Goal: Go to known website: Access a specific website the user already knows

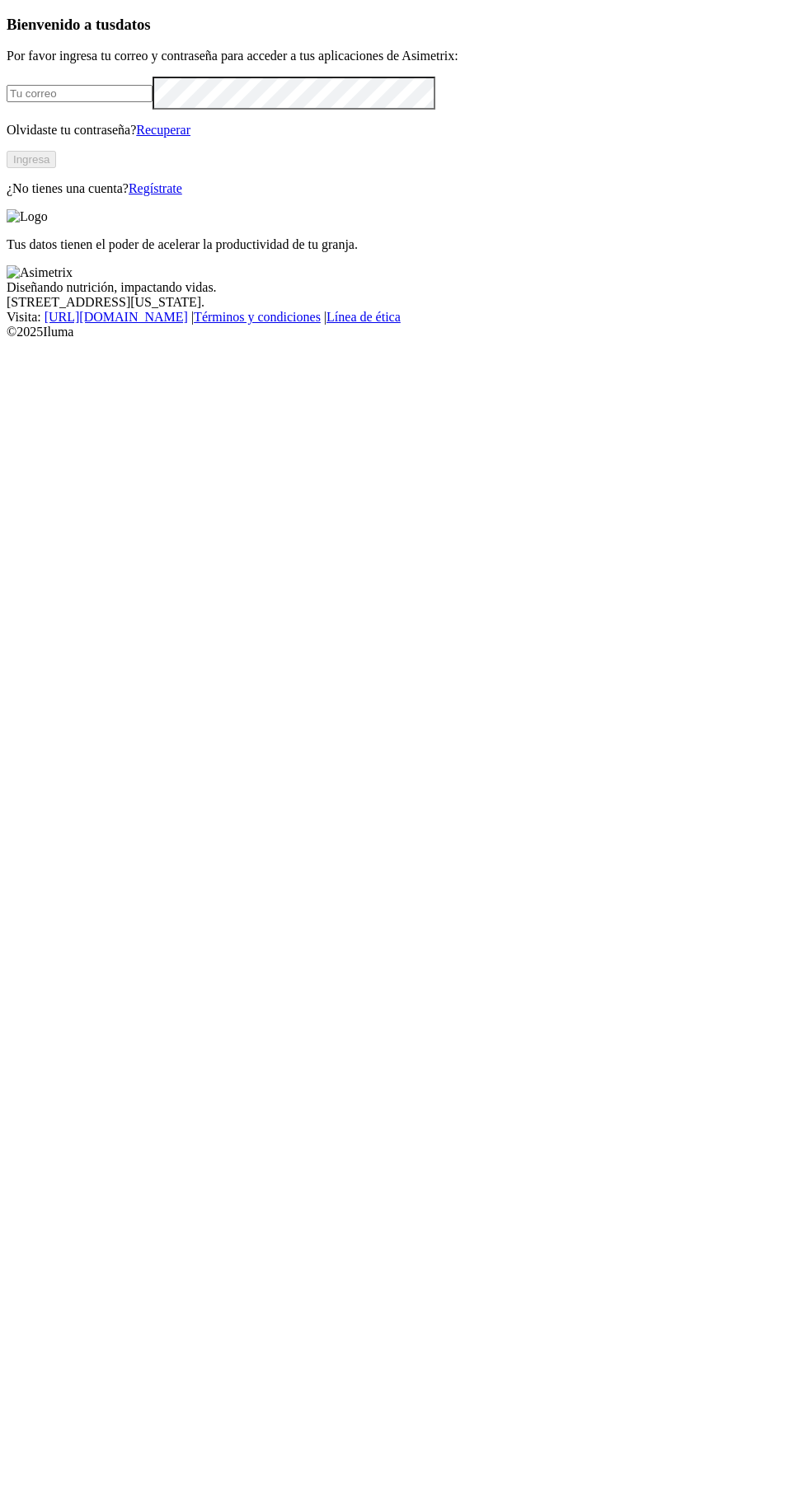
click at [152, 102] on input "email" at bounding box center [79, 94] width 146 height 17
type input "[PERSON_NAME][EMAIL_ADDRESS][DOMAIN_NAME]"
click input "submit" at bounding box center [0, 0] width 0 height 0
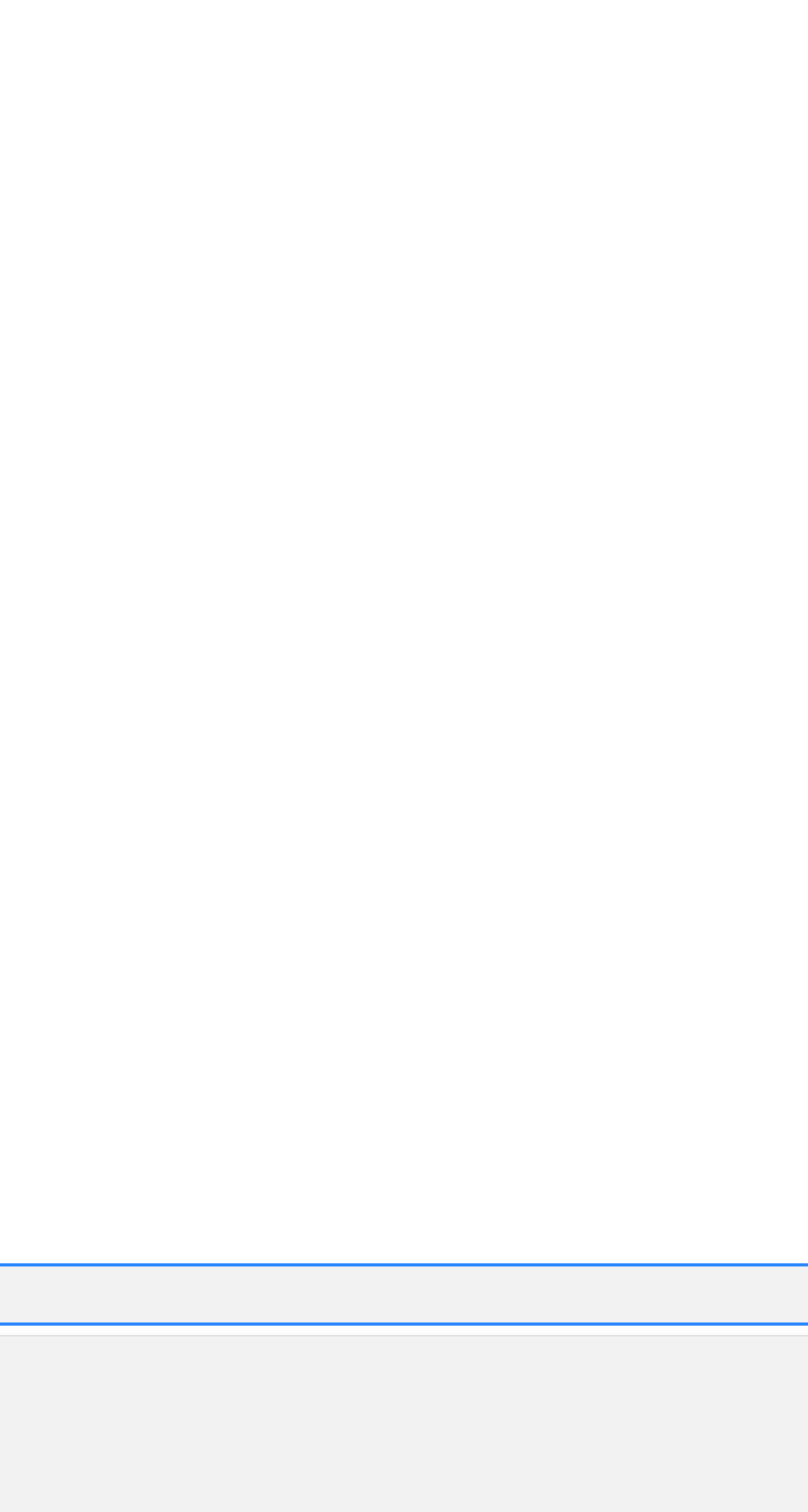
scroll to position [12, 0]
click at [612, 810] on div "ORIHUELA" at bounding box center [404, 825] width 795 height 28
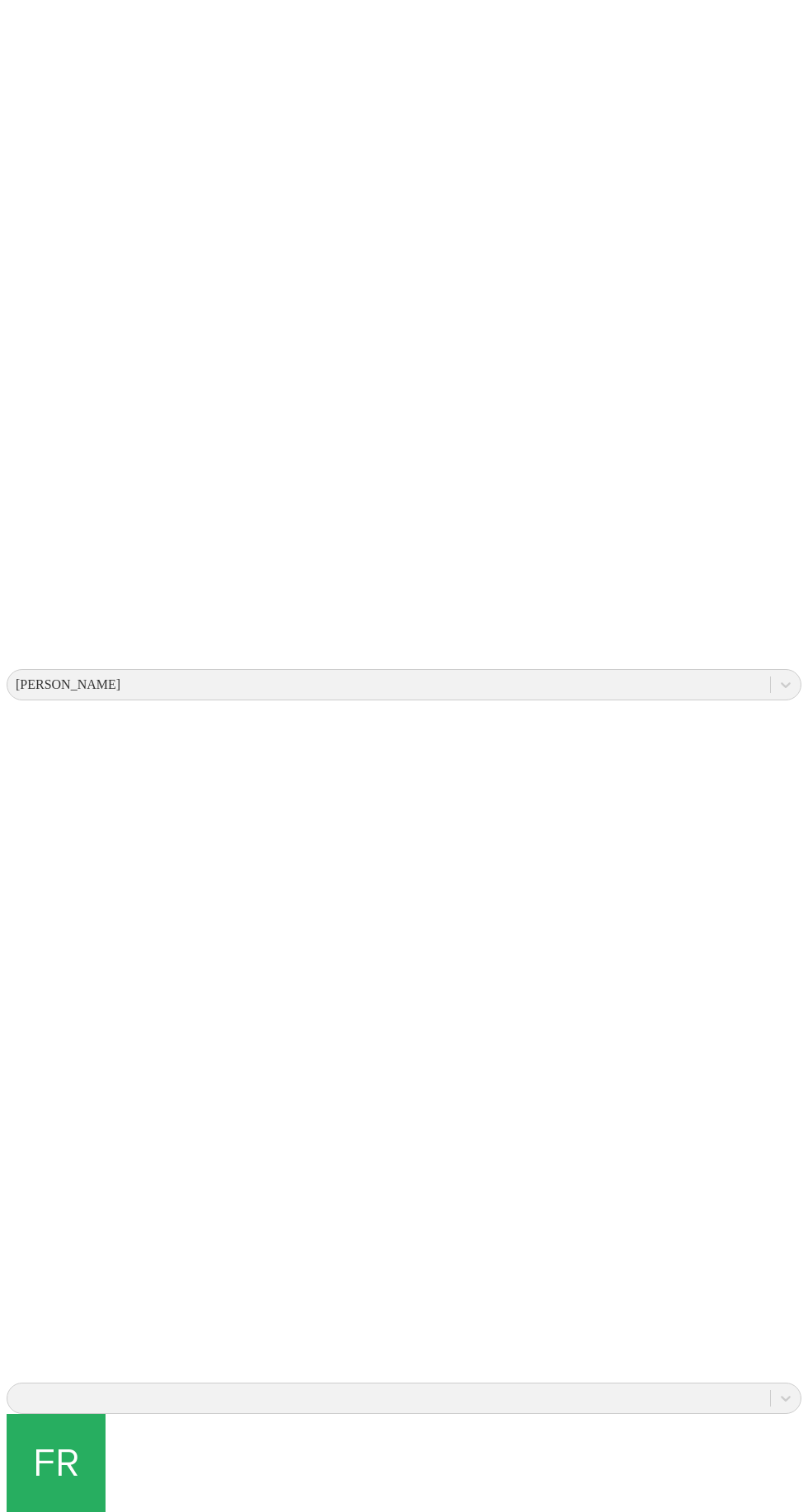
scroll to position [2, 0]
